Goal: Find specific page/section: Find specific page/section

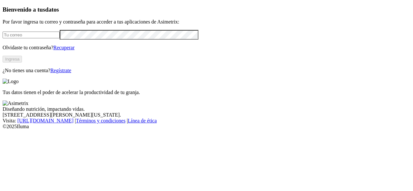
click at [60, 38] on input "email" at bounding box center [31, 35] width 57 height 7
type input "[PERSON_NAME][EMAIL_ADDRESS][PERSON_NAME][DOMAIN_NAME]"
click at [22, 63] on button "Ingresa" at bounding box center [12, 59] width 19 height 7
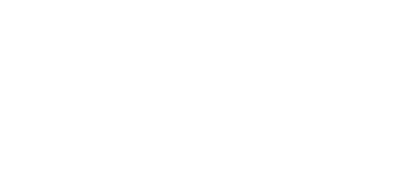
scroll to position [48, 0]
